Goal: Task Accomplishment & Management: Manage account settings

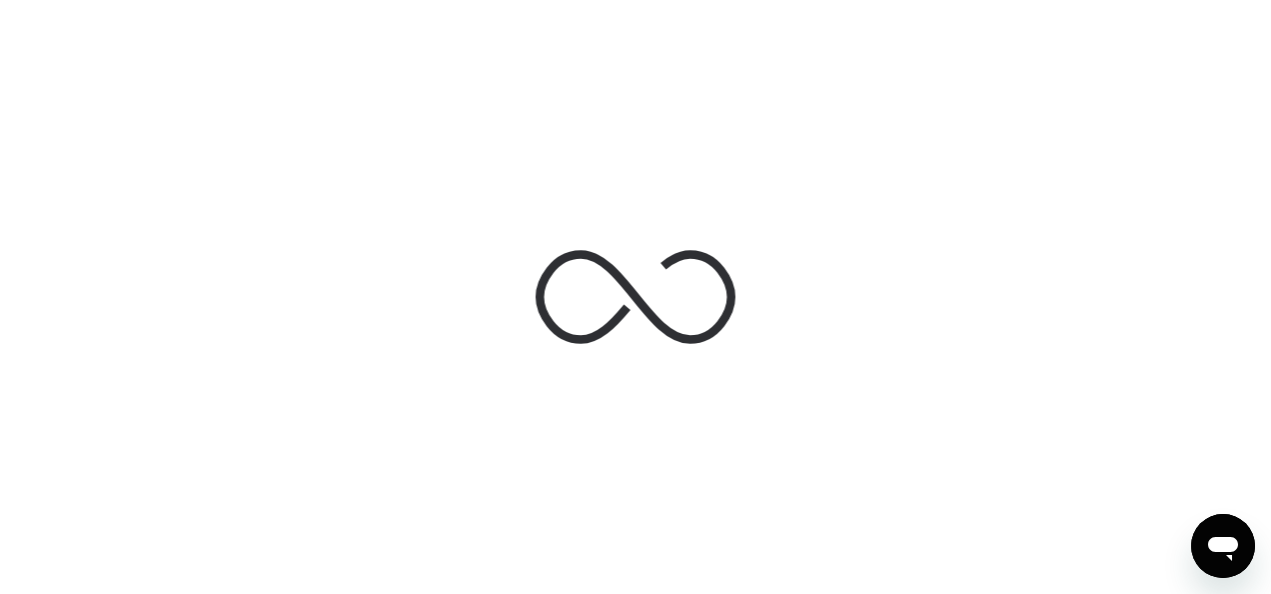
click at [43, 400] on div at bounding box center [635, 297] width 1271 height 594
